Goal: Transaction & Acquisition: Subscribe to service/newsletter

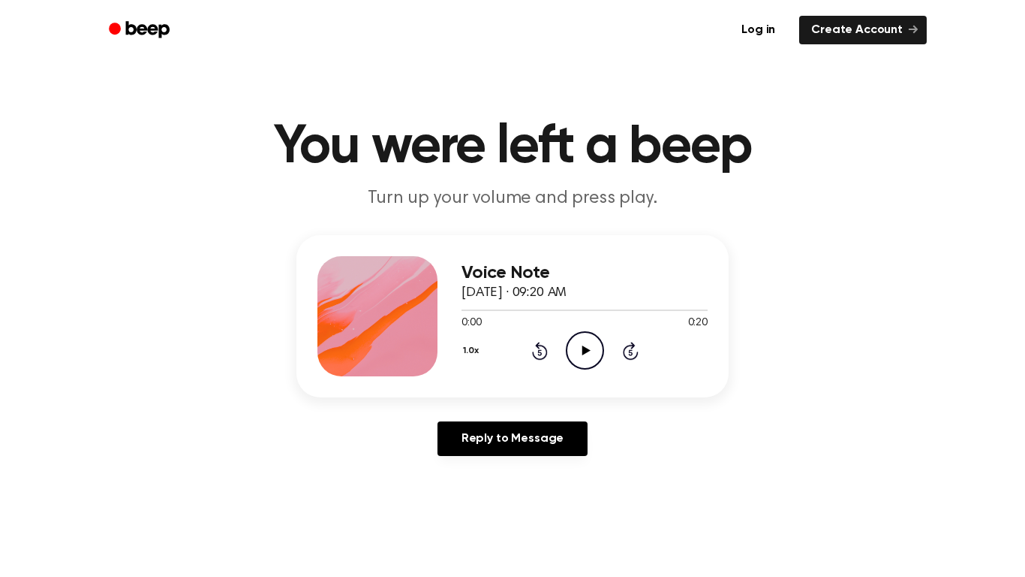
click at [568, 367] on icon "Play Audio" at bounding box center [585, 350] width 38 height 38
click at [586, 344] on icon "Pause Audio" at bounding box center [585, 350] width 38 height 38
click at [594, 356] on icon "Play Audio" at bounding box center [585, 350] width 38 height 38
click at [538, 404] on div "Voice Note October 6, 2025 · 09:20 AM 0:00 0:20 Your browser does not support t…" at bounding box center [512, 351] width 989 height 233
click at [885, 369] on div "Voice Note October 6, 2025 · 09:20 AM 0:08 0:20 Your browser does not support t…" at bounding box center [512, 351] width 989 height 233
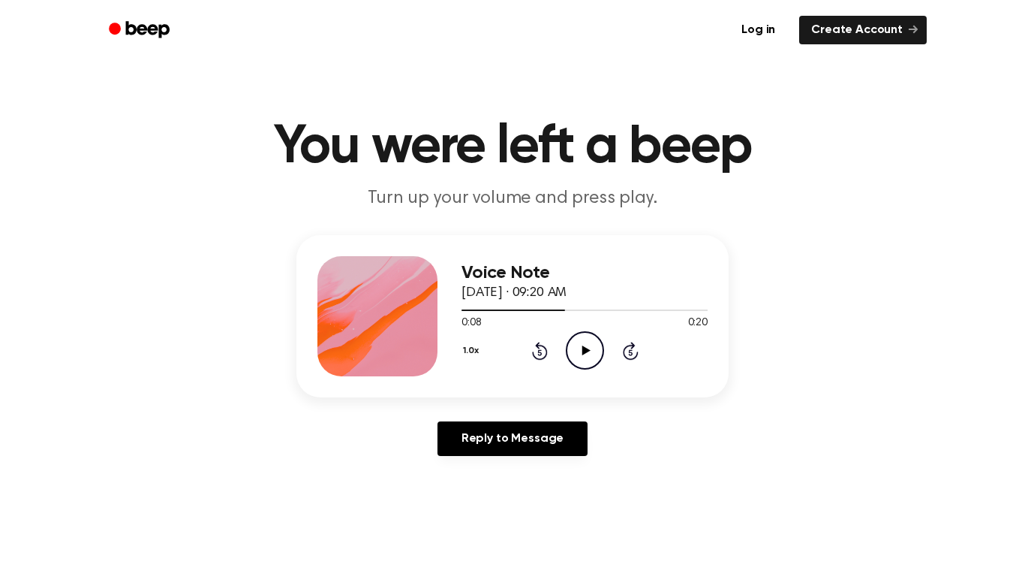
click at [236, 530] on main "You were left a beep Turn up your volume and press play. Voice Note October 6, …" at bounding box center [512, 463] width 1025 height 926
click at [587, 345] on icon "Play Audio" at bounding box center [585, 350] width 38 height 38
click at [224, 285] on div "Voice Note October 6, 2025 · 09:20 AM 0:15 0:20 Your browser does not support t…" at bounding box center [512, 351] width 989 height 233
click at [161, 520] on main "You were left a beep Turn up your volume and press play. Voice Note October 6, …" at bounding box center [512, 463] width 1025 height 926
click at [564, 351] on div "1.0x Rewind 5 seconds Play Audio Skip 5 seconds" at bounding box center [585, 350] width 246 height 38
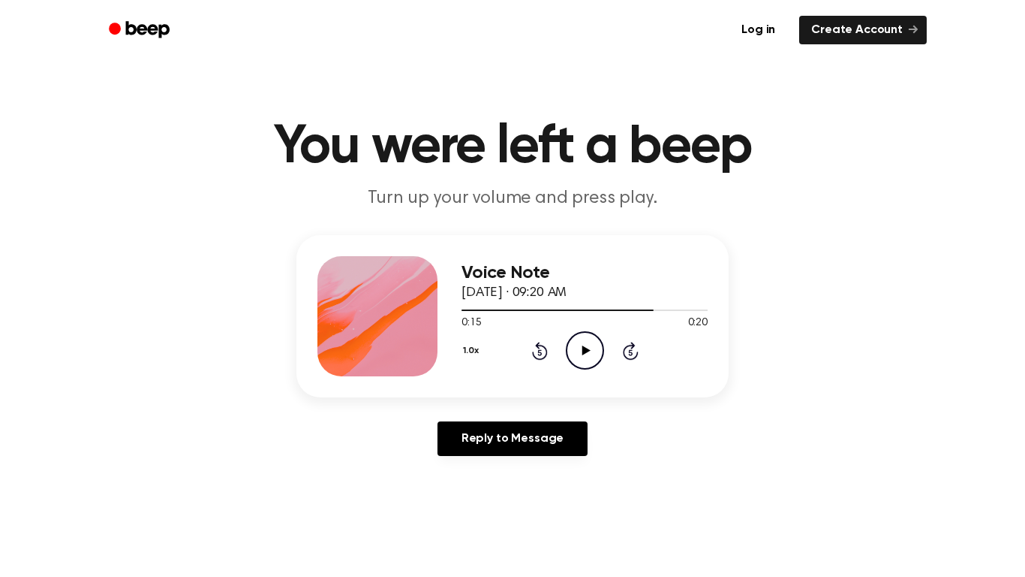
click at [591, 347] on icon "Play Audio" at bounding box center [585, 350] width 38 height 38
click at [593, 348] on icon "Pause Audio" at bounding box center [585, 350] width 38 height 38
click at [540, 353] on icon "Rewind 5 seconds" at bounding box center [539, 351] width 17 height 20
click at [543, 360] on icon at bounding box center [540, 351] width 16 height 18
click at [632, 360] on div "1.0x Rewind 5 seconds Play Audio Skip 5 seconds" at bounding box center [585, 350] width 246 height 38
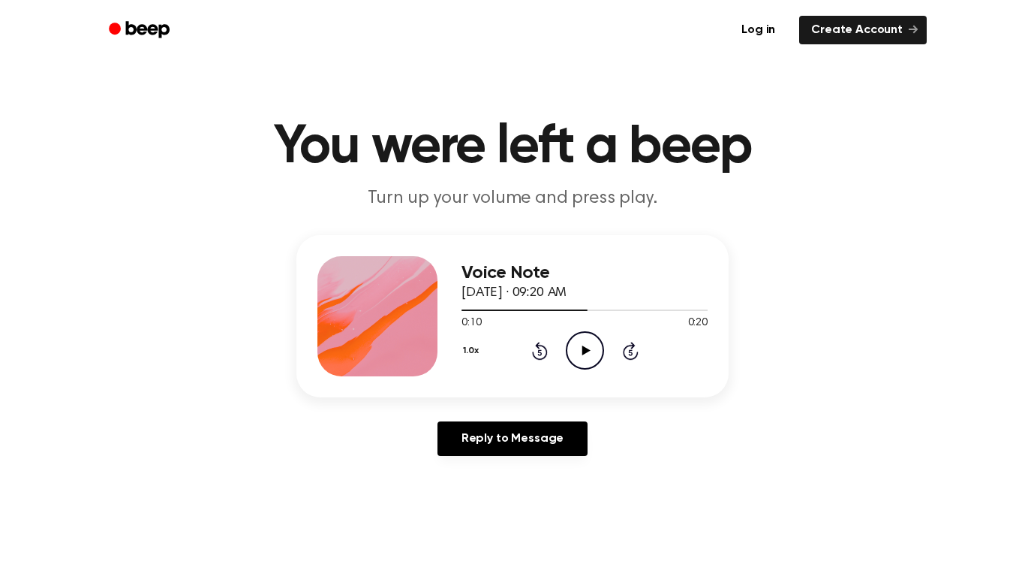
click at [565, 357] on div "1.0x Rewind 5 seconds Play Audio Skip 5 seconds" at bounding box center [585, 350] width 246 height 38
click at [592, 350] on icon "Play Audio" at bounding box center [585, 350] width 38 height 38
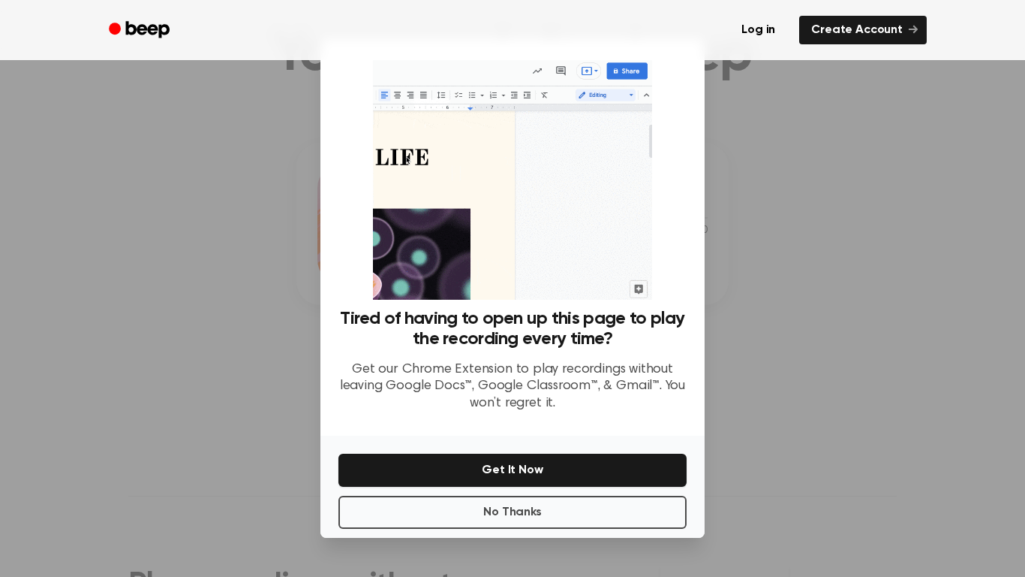
scroll to position [99, 0]
click at [672, 114] on div "Tired of having to open up this page to play the recording every time? Get our …" at bounding box center [513, 240] width 348 height 366
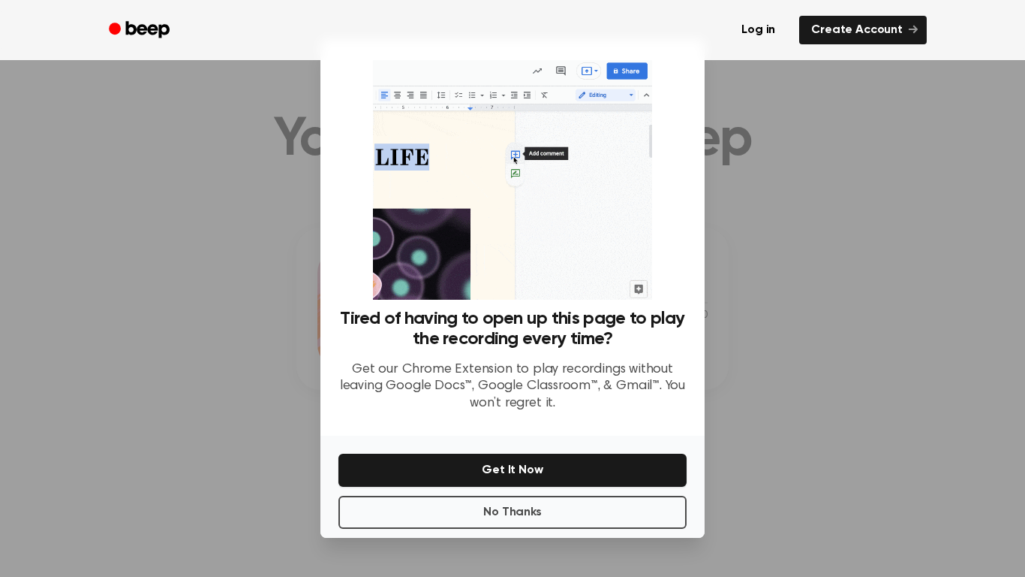
scroll to position [0, 0]
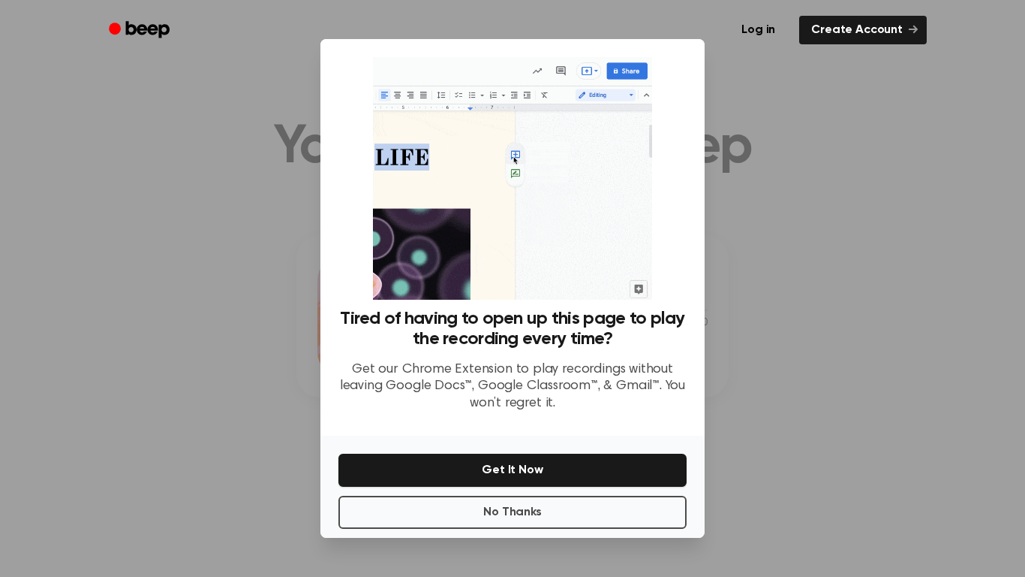
click at [626, 134] on img at bounding box center [512, 178] width 278 height 242
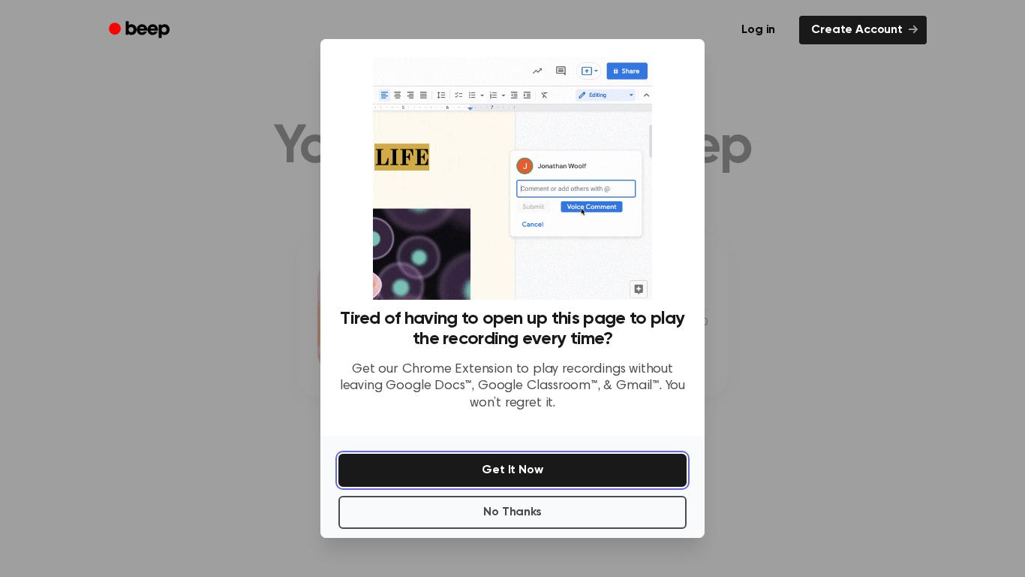
click at [556, 483] on button "Get It Now" at bounding box center [513, 469] width 348 height 33
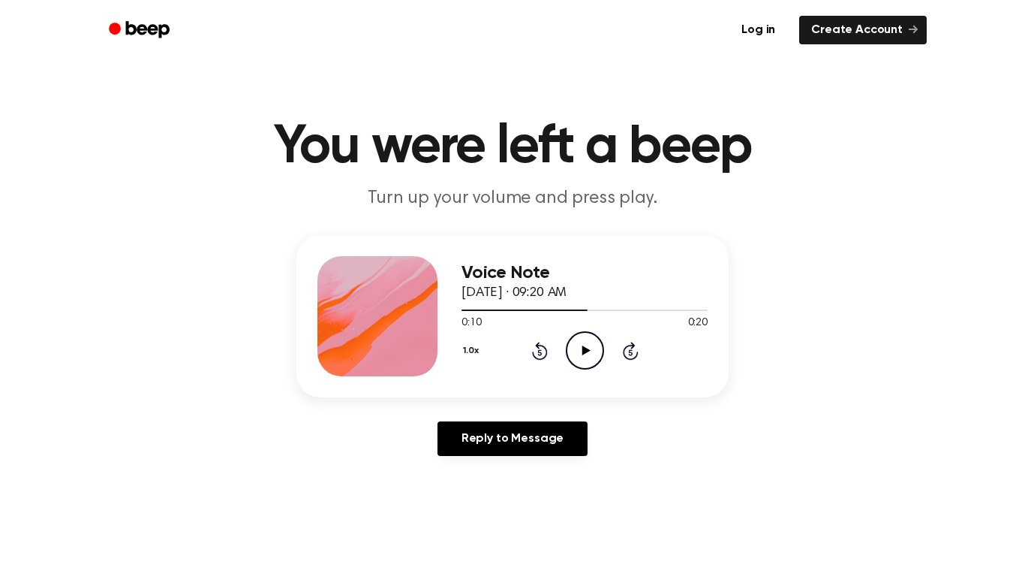
click at [580, 348] on icon "Play Audio" at bounding box center [585, 350] width 38 height 38
click at [593, 348] on icon "Pause Audio" at bounding box center [585, 350] width 38 height 38
click at [229, 555] on main "You were left a beep Turn up your volume and press play. Voice Note October 6, …" at bounding box center [512, 463] width 1025 height 926
click at [594, 353] on icon "Play Audio" at bounding box center [585, 350] width 38 height 38
click at [595, 357] on icon "Pause Audio" at bounding box center [585, 350] width 38 height 38
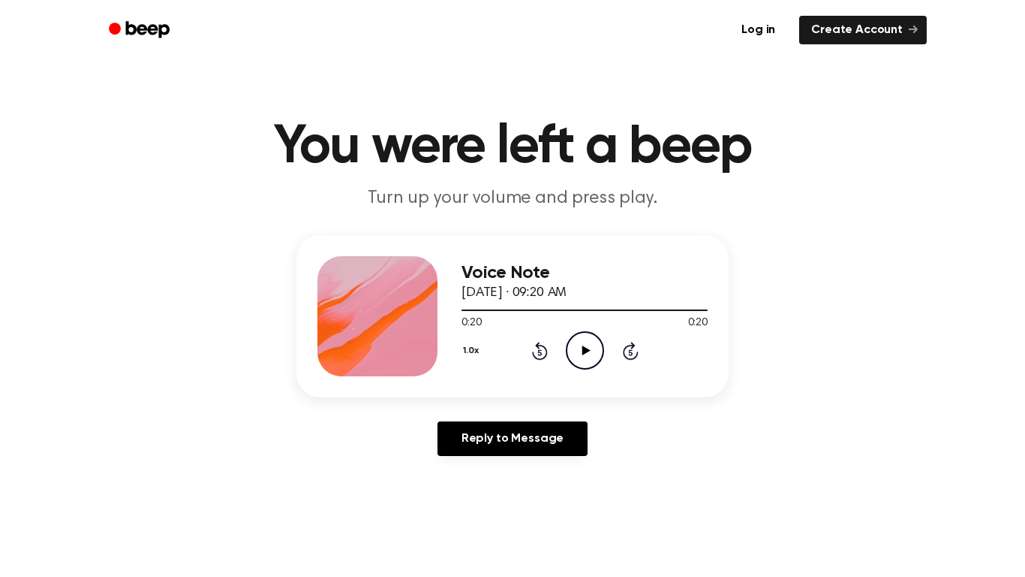
click at [592, 356] on icon "Play Audio" at bounding box center [585, 350] width 38 height 38
click at [587, 345] on icon "Play Audio" at bounding box center [585, 350] width 38 height 38
click at [587, 345] on icon "Pause Audio" at bounding box center [585, 350] width 38 height 38
click at [623, 352] on icon at bounding box center [631, 351] width 16 height 18
click at [623, 349] on icon at bounding box center [631, 351] width 16 height 18
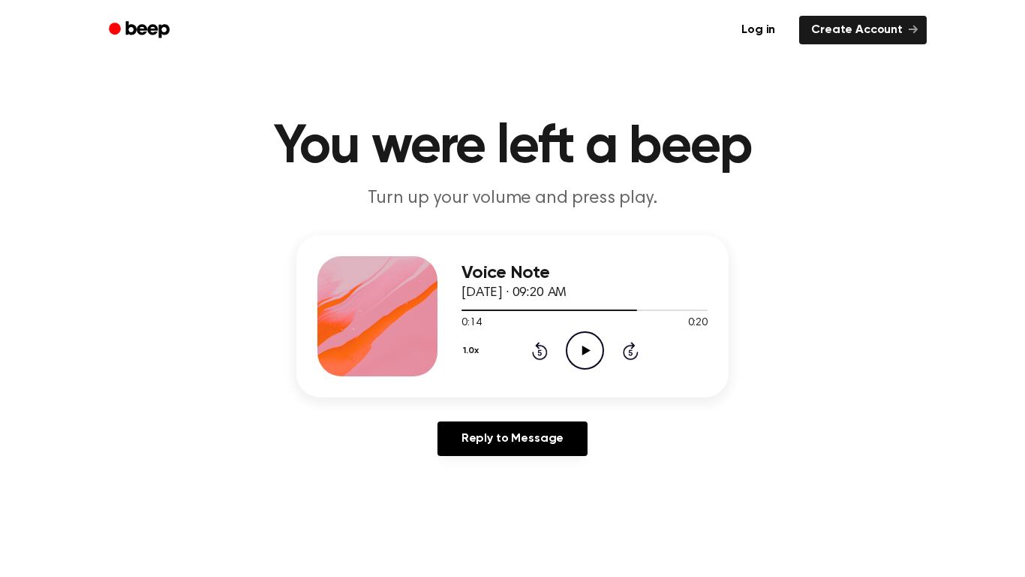
click at [623, 351] on icon at bounding box center [631, 351] width 16 height 18
click at [640, 333] on div "1.0x Rewind 5 seconds Play Audio Skip 5 seconds" at bounding box center [585, 350] width 246 height 38
click at [631, 315] on div at bounding box center [585, 309] width 246 height 12
click at [629, 345] on icon at bounding box center [631, 351] width 16 height 18
click at [631, 352] on icon at bounding box center [630, 352] width 4 height 6
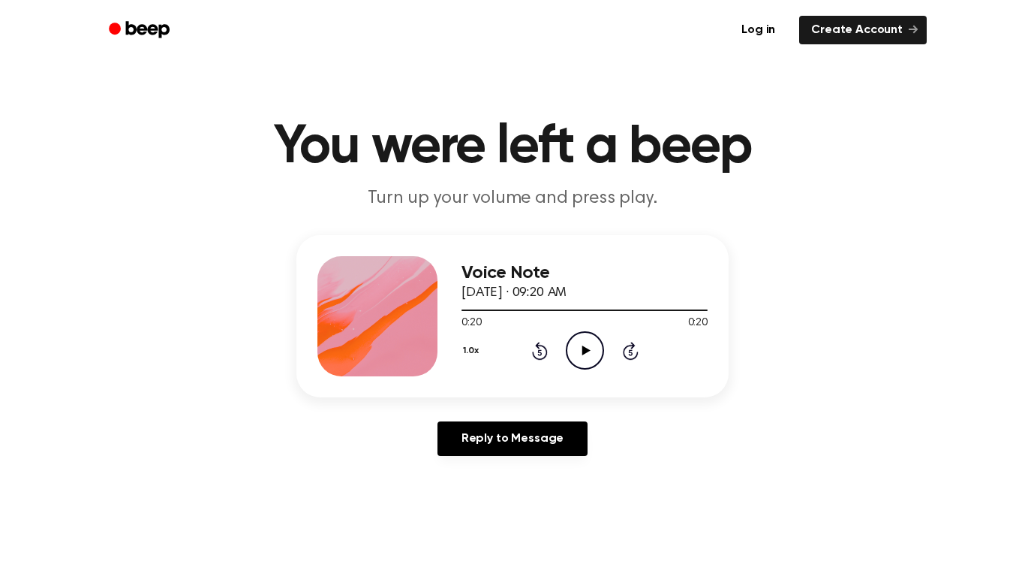
click at [652, 360] on div "1.0x Rewind 5 seconds Play Audio Skip 5 seconds" at bounding box center [585, 350] width 246 height 38
click at [631, 352] on icon at bounding box center [630, 352] width 4 height 6
click at [3, 131] on main "You were left a beep Turn up your volume and press play. Voice Note October 6, …" at bounding box center [512, 463] width 1025 height 926
click at [152, 195] on header "You were left a beep Turn up your volume and press play." at bounding box center [512, 165] width 989 height 91
click at [896, 33] on link "Create Account" at bounding box center [863, 30] width 128 height 29
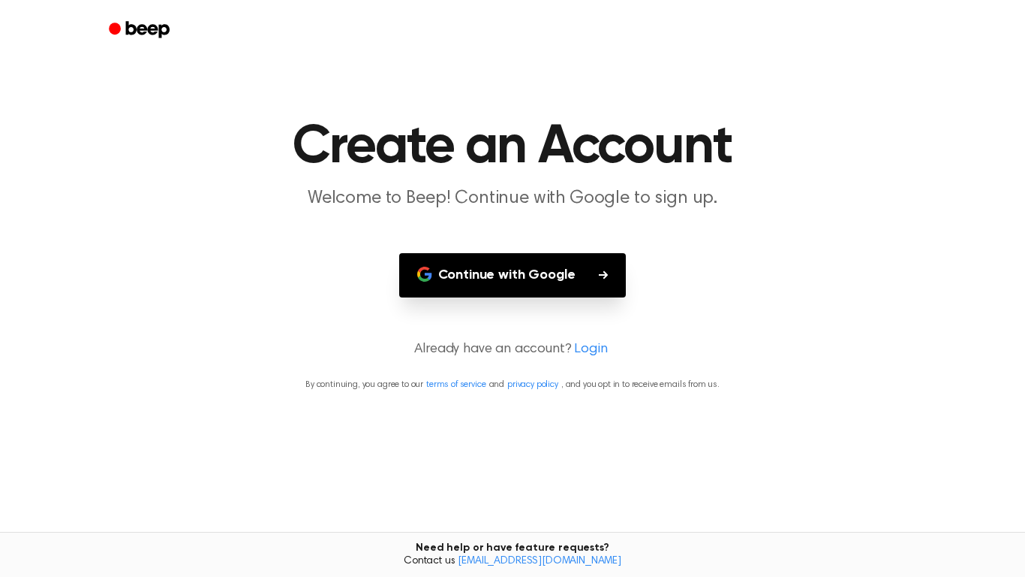
click at [601, 283] on button "Continue with Google" at bounding box center [512, 275] width 227 height 44
click at [667, 80] on main "Create an Account Welcome to Beep! Continue with Google to sign up. Continue wi…" at bounding box center [512, 288] width 1025 height 577
click at [660, 81] on main "Create an Account Welcome to Beep! Continue with Google to sign up. Continue wi…" at bounding box center [512, 288] width 1025 height 577
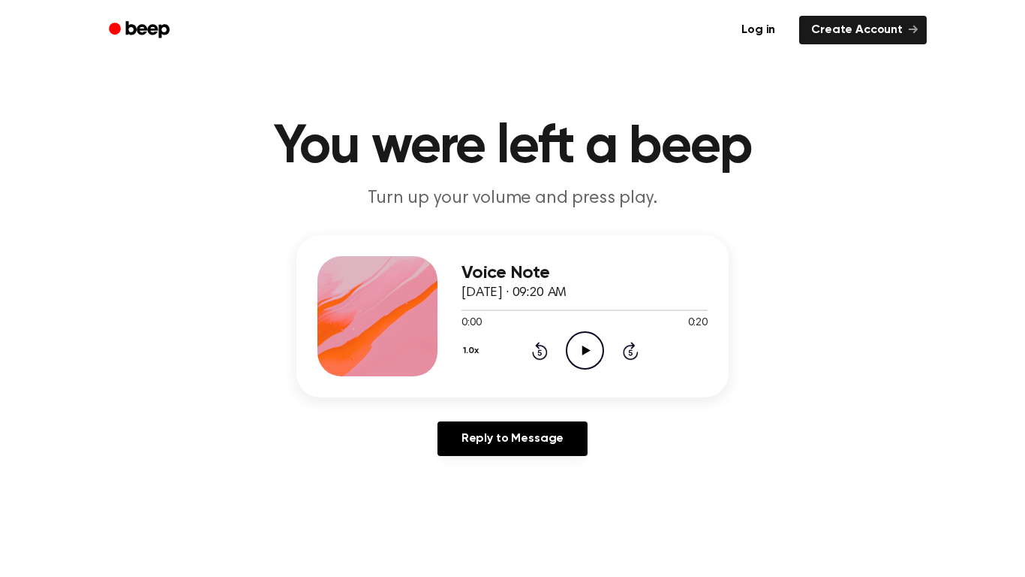
click at [565, 363] on div "1.0x Rewind 5 seconds Play Audio Skip 5 seconds" at bounding box center [585, 350] width 246 height 38
click at [578, 346] on icon "Play Audio" at bounding box center [585, 350] width 38 height 38
click at [557, 337] on div "1.0x Rewind 5 seconds Play Audio Skip 5 seconds" at bounding box center [585, 350] width 246 height 38
click at [537, 355] on icon "Rewind 5 seconds" at bounding box center [539, 351] width 17 height 20
click at [540, 352] on icon at bounding box center [539, 352] width 4 height 6
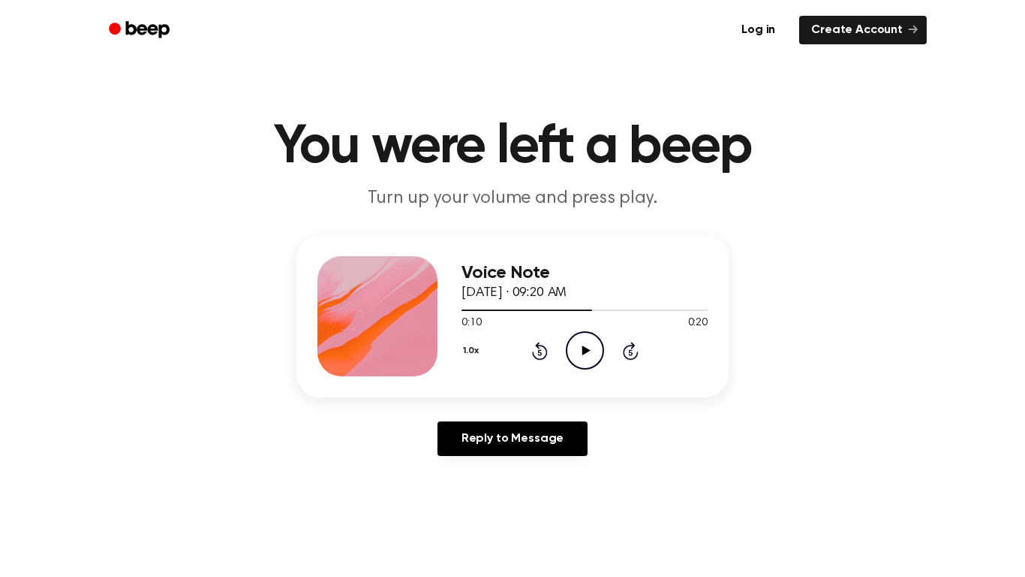
click at [540, 352] on icon at bounding box center [539, 352] width 4 height 6
click at [539, 355] on icon at bounding box center [539, 352] width 4 height 6
click at [540, 352] on icon at bounding box center [539, 352] width 4 height 6
click at [531, 351] on icon "Rewind 5 seconds" at bounding box center [539, 351] width 17 height 20
click at [581, 339] on icon "Play Audio" at bounding box center [585, 350] width 38 height 38
